Goal: Task Accomplishment & Management: Complete application form

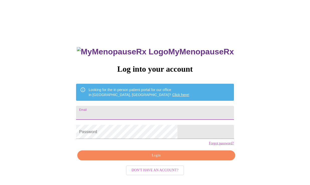
click at [175, 110] on input "Email" at bounding box center [155, 113] width 158 height 14
type input "[EMAIL_ADDRESS][DOMAIN_NAME]"
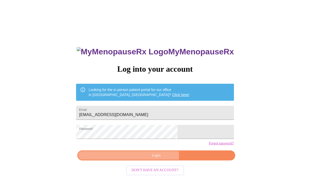
click at [150, 159] on span "Login" at bounding box center [156, 156] width 146 height 6
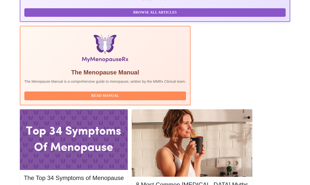
scroll to position [145, 0]
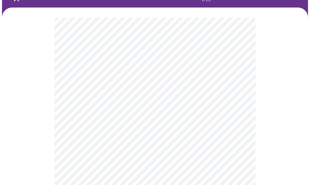
scroll to position [38, 0]
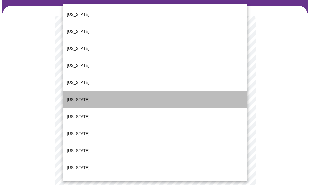
click at [166, 91] on li "[US_STATE]" at bounding box center [155, 99] width 185 height 17
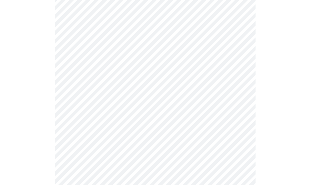
scroll to position [77, 0]
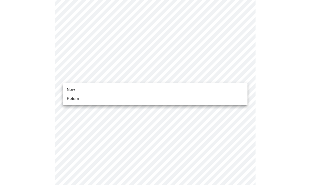
click at [166, 77] on body "MyMenopauseRx Appointments Messaging Labs Uploads Medications Community Refer a…" at bounding box center [155, 156] width 306 height 463
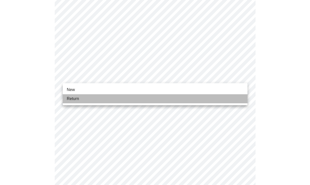
click at [161, 98] on li "Return" at bounding box center [155, 98] width 185 height 9
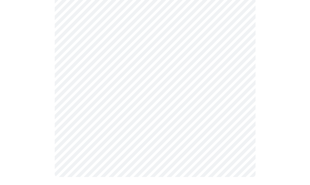
scroll to position [0, 0]
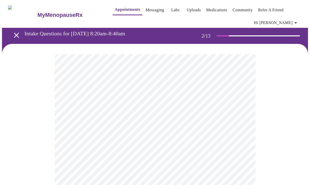
click at [164, 112] on body "MyMenopauseRx Appointments Messaging Labs Uploads Medications Community Refer a…" at bounding box center [155, 156] width 306 height 309
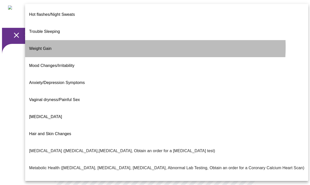
click at [124, 40] on li "Weight Gain" at bounding box center [166, 48] width 283 height 17
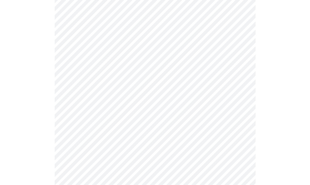
scroll to position [97, 0]
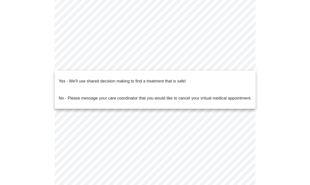
click at [124, 63] on body "MyMenopauseRx Appointments Messaging Labs Uploads Medications Community Refer a…" at bounding box center [155, 58] width 306 height 306
click at [126, 78] on p "Yes - We'll use shared decision making to find a treatment that is safe!" at bounding box center [122, 81] width 127 height 6
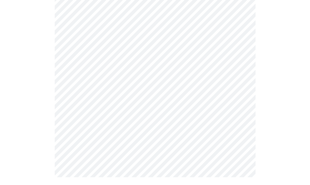
scroll to position [0, 0]
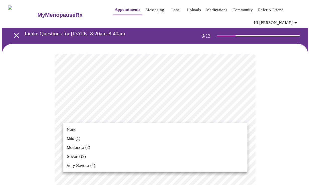
click at [176, 135] on li "Mild (1)" at bounding box center [155, 138] width 185 height 9
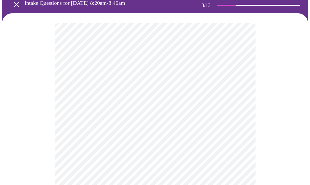
scroll to position [31, 0]
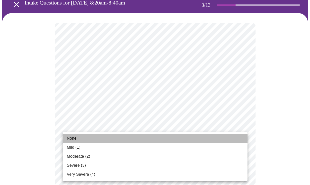
click at [169, 135] on li "None" at bounding box center [155, 138] width 185 height 9
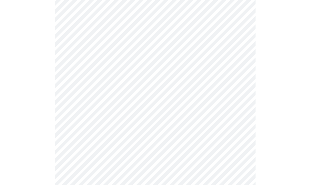
scroll to position [114, 0]
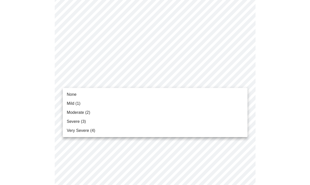
click at [159, 94] on li "None" at bounding box center [155, 94] width 185 height 9
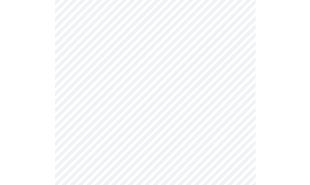
scroll to position [155, 0]
click at [159, 82] on body "MyMenopauseRx Appointments Messaging Labs Uploads Medications Community Refer a…" at bounding box center [155, 174] width 306 height 654
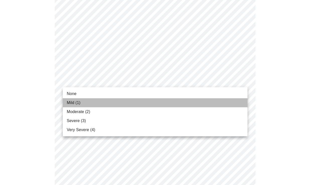
click at [156, 102] on li "Mild (1)" at bounding box center [155, 102] width 185 height 9
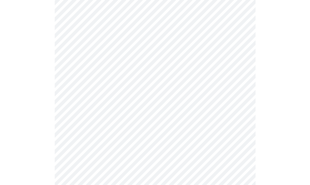
scroll to position [195, 0]
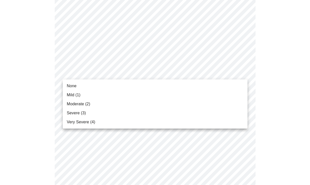
click at [156, 70] on body "MyMenopauseRx Appointments Messaging Labs Uploads Medications Community Refer a…" at bounding box center [155, 130] width 306 height 647
click at [149, 85] on li "None" at bounding box center [155, 86] width 185 height 9
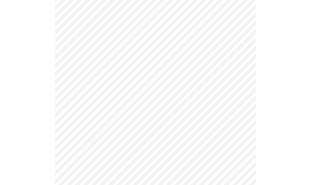
scroll to position [231, 0]
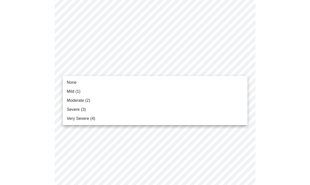
click at [150, 72] on body "MyMenopauseRx Appointments Messaging Labs Uploads Medications Community Refer a…" at bounding box center [155, 91] width 306 height 640
click at [148, 84] on li "None" at bounding box center [155, 82] width 185 height 9
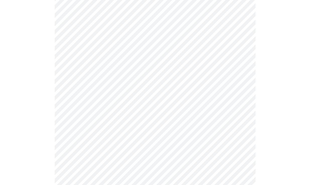
scroll to position [265, 0]
click at [147, 77] on body "MyMenopauseRx Appointments Messaging Labs Uploads Medications Community Refer a…" at bounding box center [155, 53] width 306 height 633
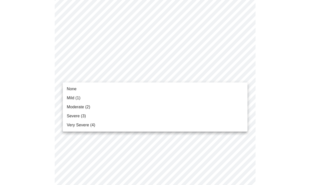
click at [145, 92] on li "None" at bounding box center [155, 89] width 185 height 9
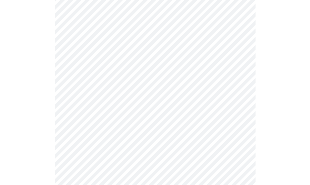
scroll to position [310, 0]
click at [143, 68] on body "MyMenopauseRx Appointments Messaging Labs Uploads Medications Community Refer a…" at bounding box center [155, 5] width 306 height 626
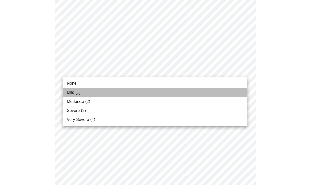
click at [139, 93] on li "Mild (1)" at bounding box center [155, 92] width 185 height 9
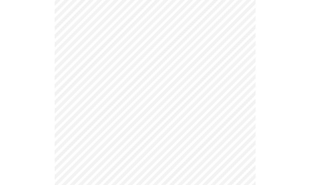
scroll to position [342, 0]
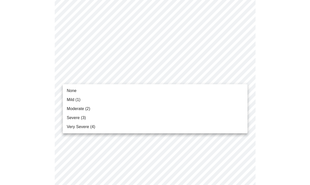
click at [137, 88] on li "None" at bounding box center [155, 90] width 185 height 9
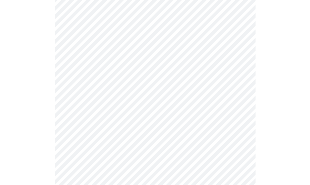
scroll to position [375, 0]
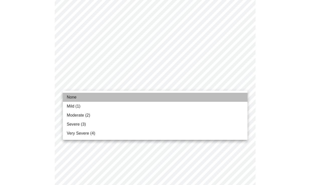
click at [135, 95] on li "None" at bounding box center [155, 97] width 185 height 9
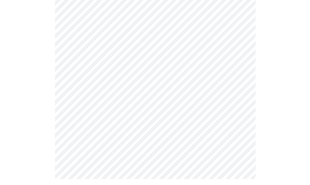
scroll to position [419, 0]
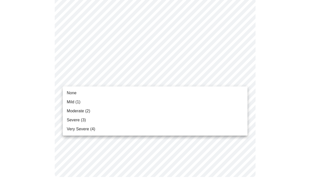
click at [134, 93] on li "None" at bounding box center [155, 93] width 185 height 9
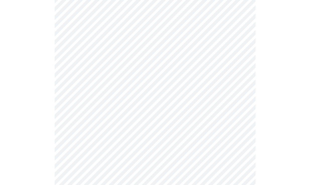
scroll to position [234, 0]
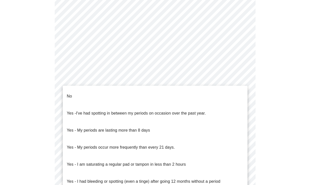
click at [87, 81] on body "MyMenopauseRx Appointments Messaging Labs Uploads Medications Community Refer a…" at bounding box center [155, 19] width 306 height 503
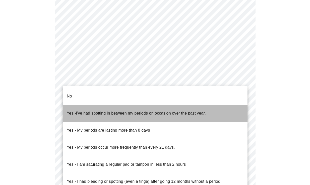
click at [89, 111] on span "I've had spotting in between my periods on occasion over the past year." at bounding box center [141, 113] width 130 height 4
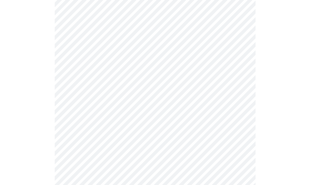
scroll to position [270, 0]
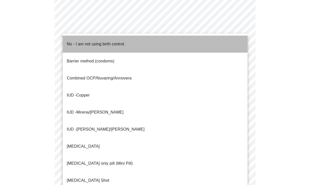
click at [84, 41] on p "No - I am not using birth control." at bounding box center [96, 44] width 58 height 6
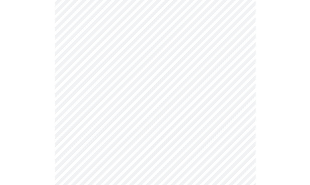
scroll to position [299, 0]
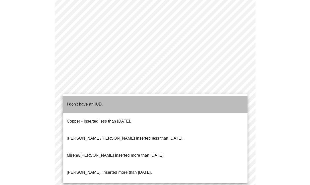
click at [85, 101] on p "I don't have an IUD." at bounding box center [85, 104] width 36 height 6
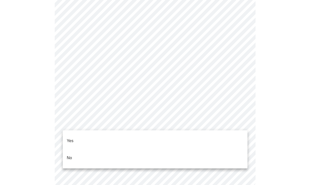
click at [83, 137] on li "Yes" at bounding box center [155, 141] width 185 height 17
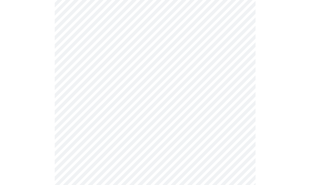
scroll to position [1360, 0]
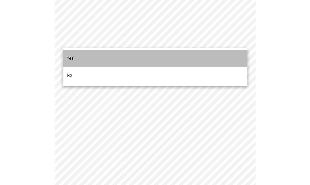
click at [130, 52] on li "Yes" at bounding box center [155, 58] width 185 height 17
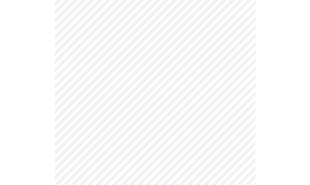
scroll to position [236, 0]
